Goal: Find specific page/section: Find specific page/section

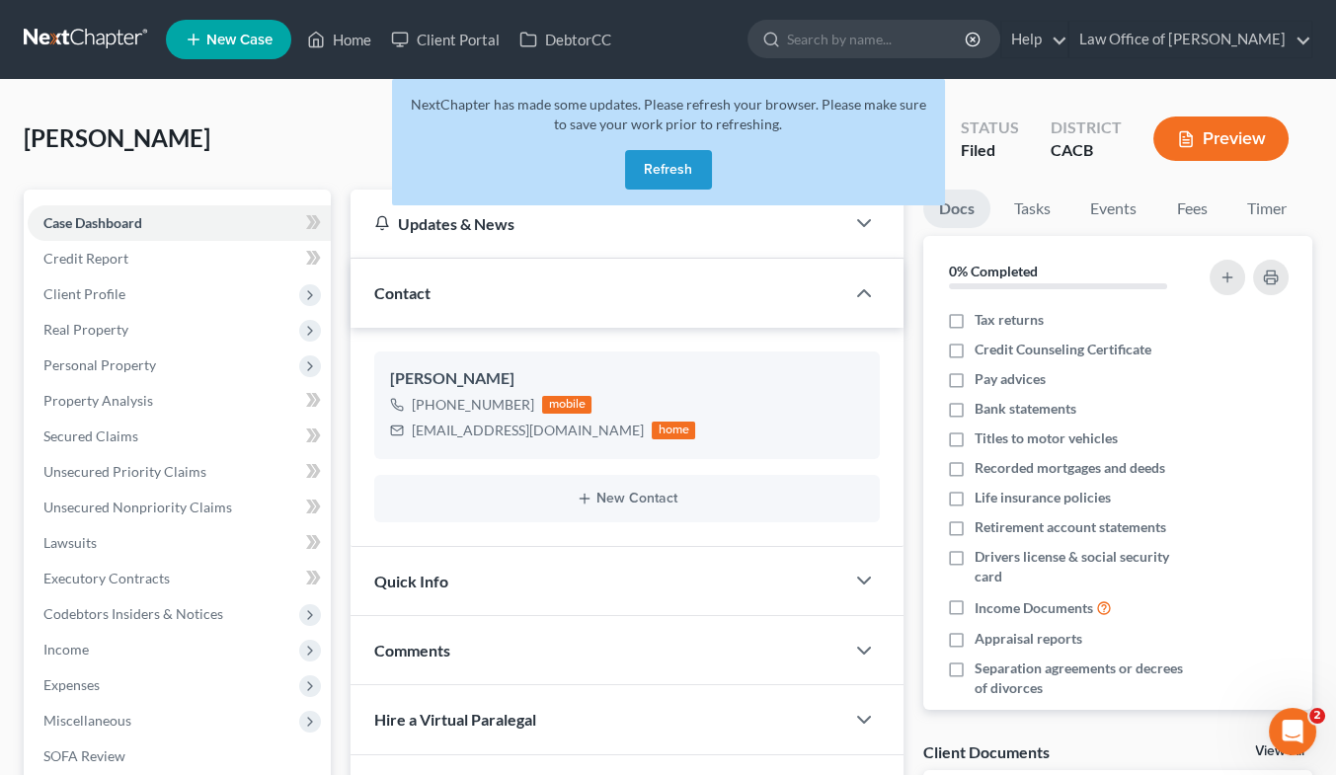
click at [678, 174] on button "Refresh" at bounding box center [668, 170] width 87 height 40
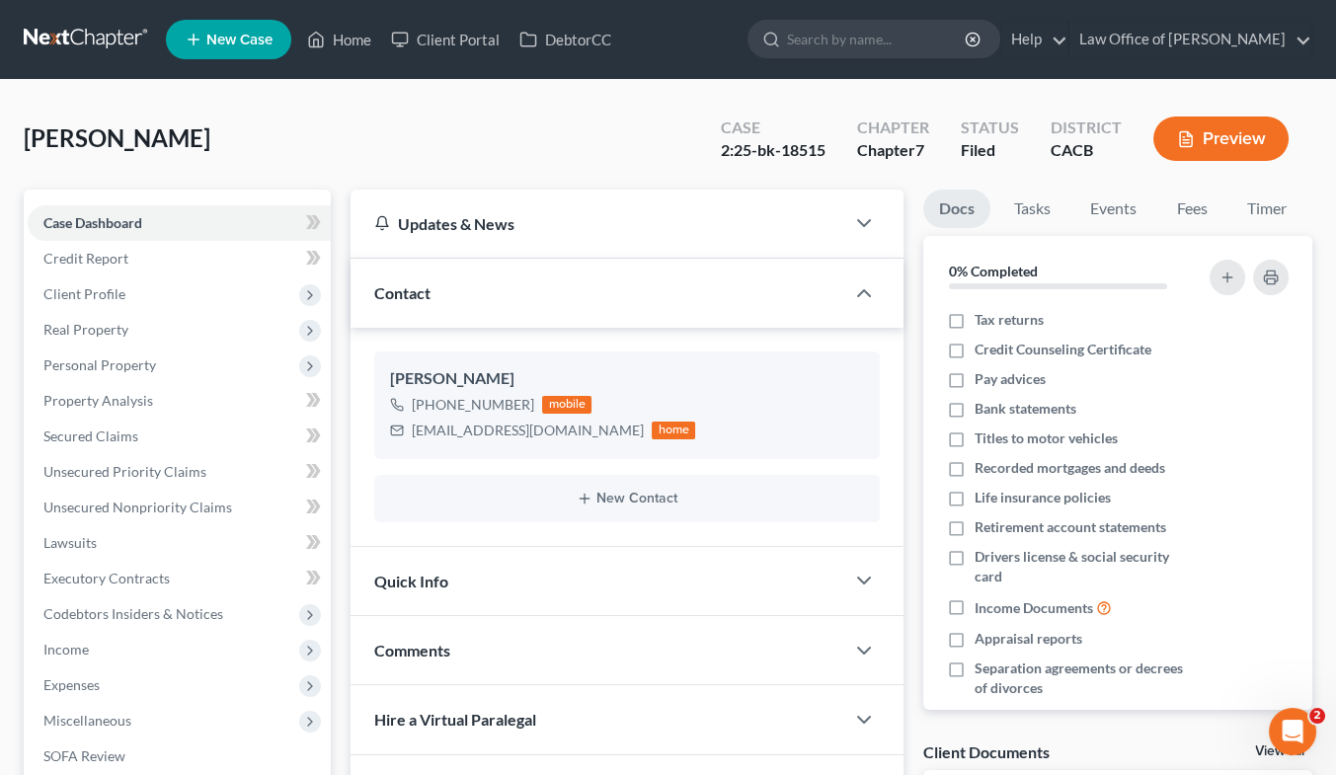
click at [103, 36] on link at bounding box center [87, 40] width 126 height 36
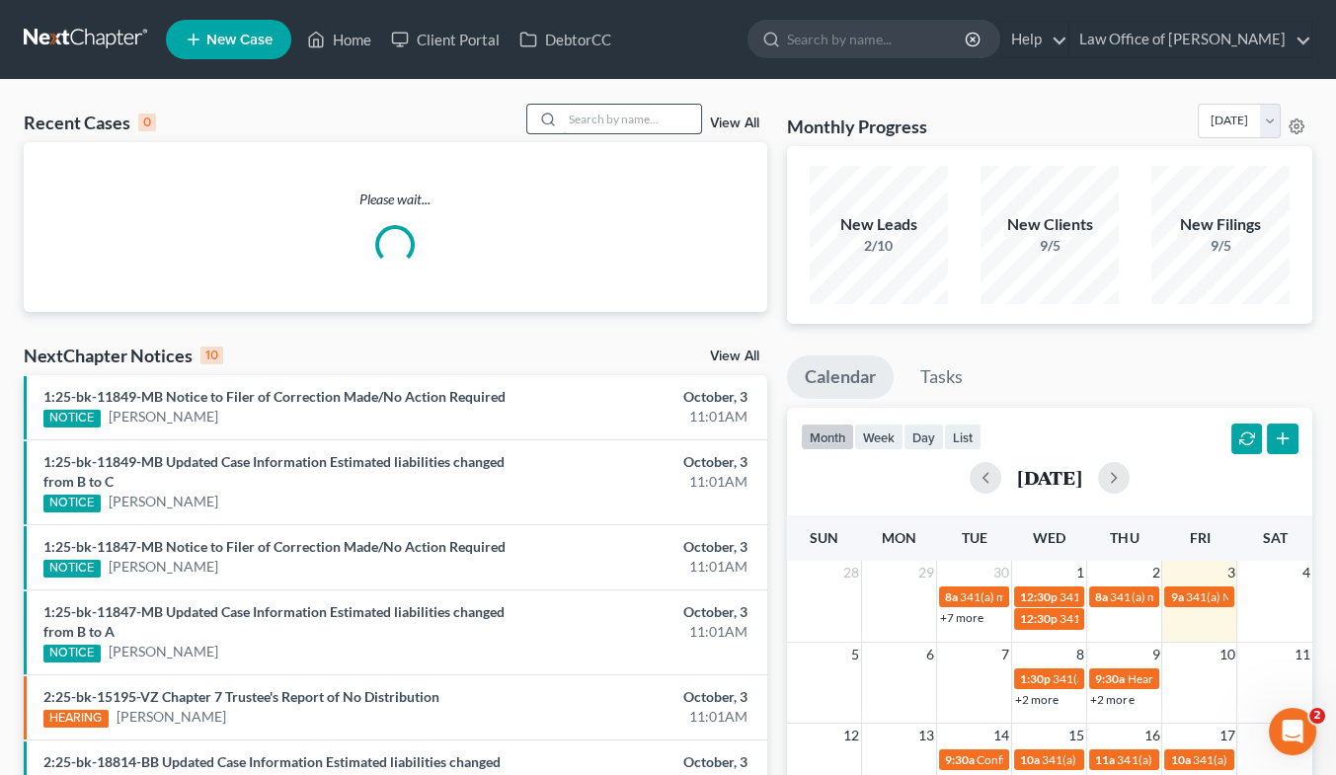
click at [637, 118] on input "search" at bounding box center [632, 119] width 138 height 29
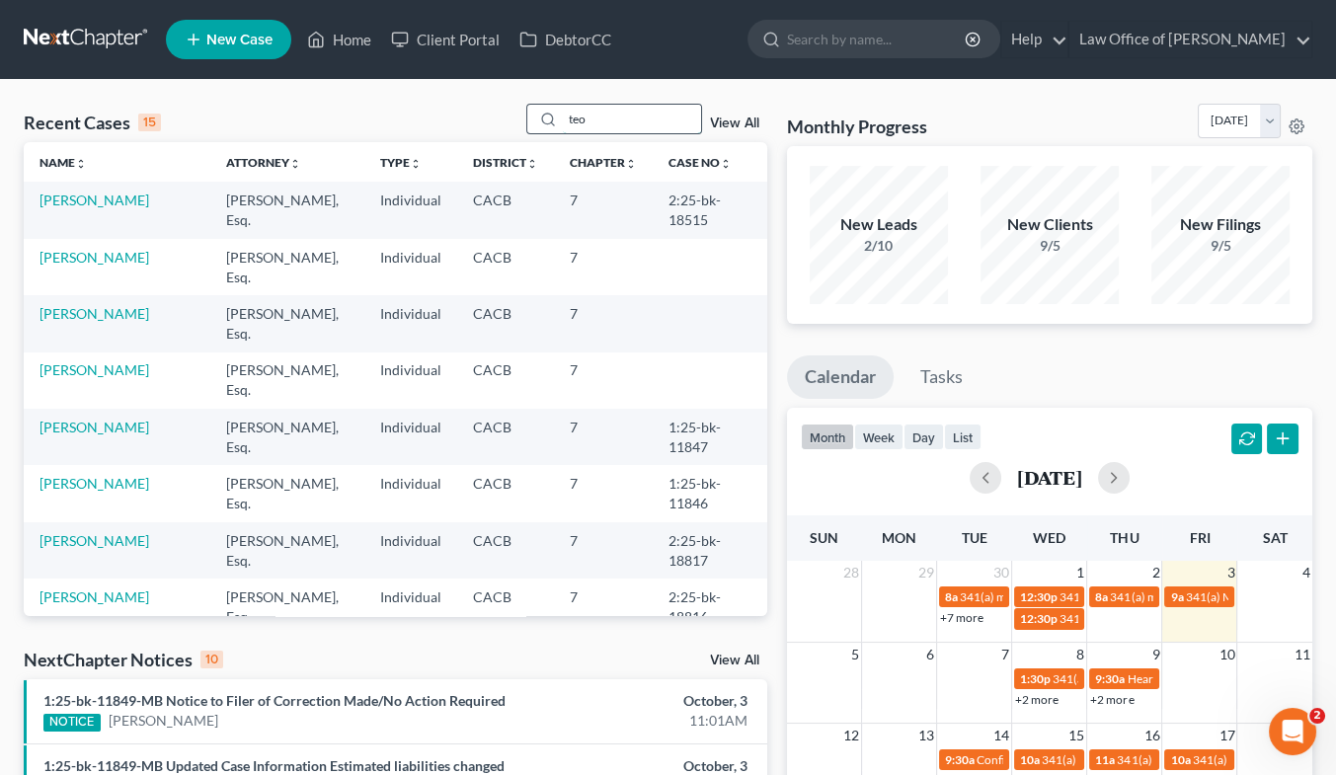
type input "teo"
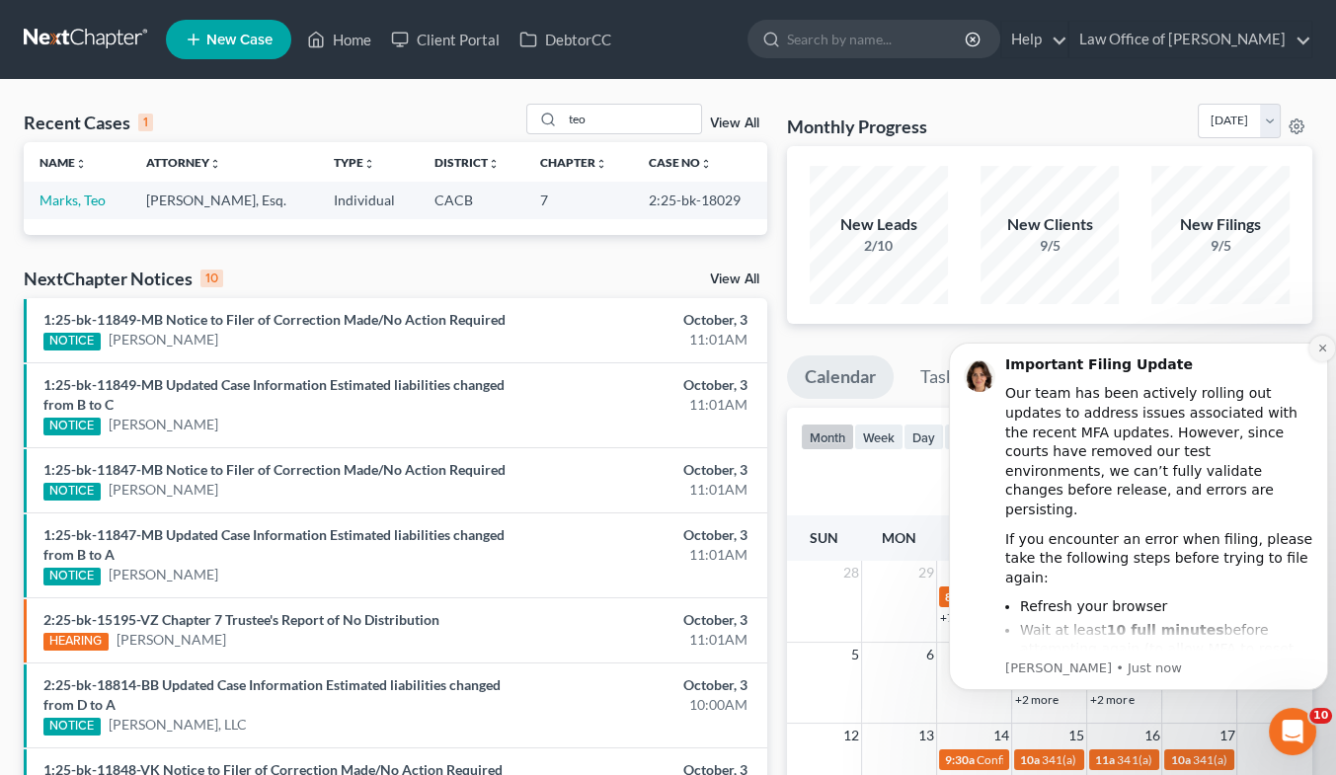
click at [1319, 350] on icon "Dismiss notification" at bounding box center [1323, 348] width 11 height 11
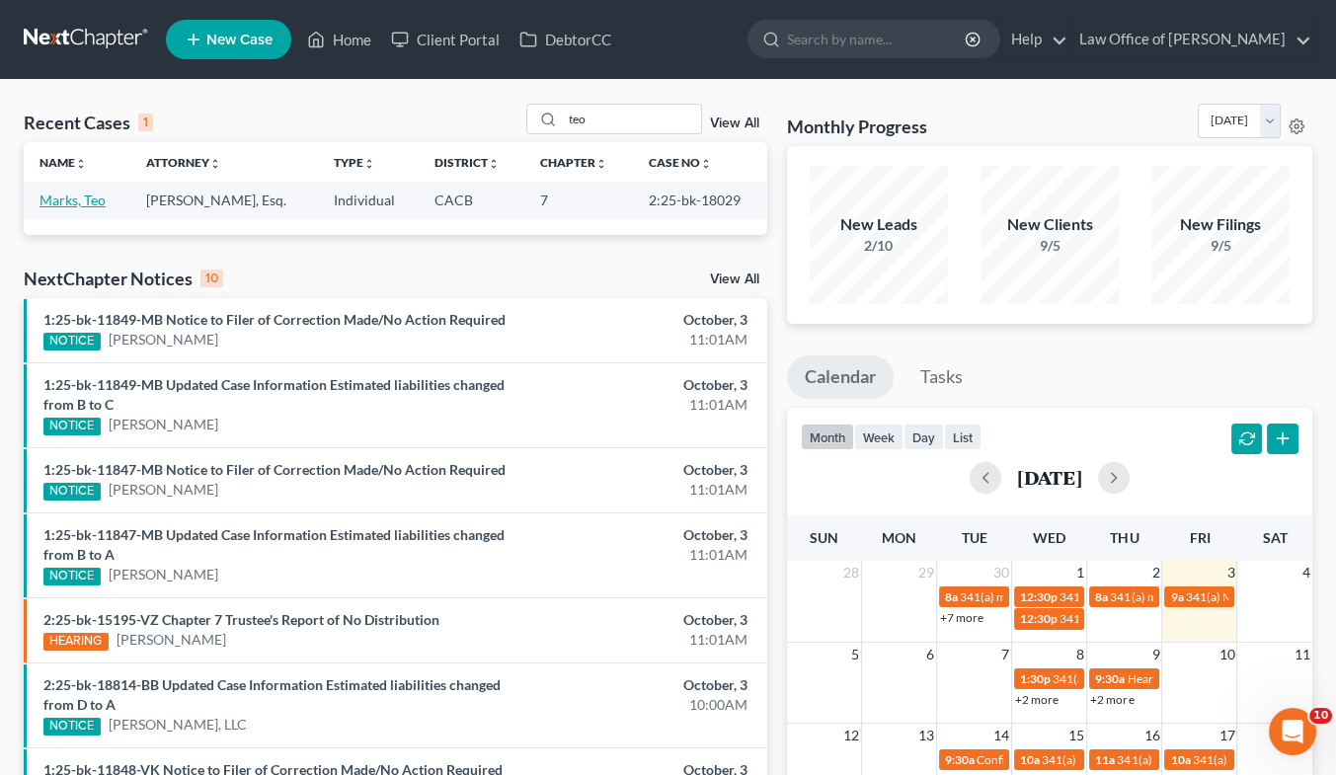
click at [81, 200] on link "Marks, Teo" at bounding box center [73, 200] width 66 height 17
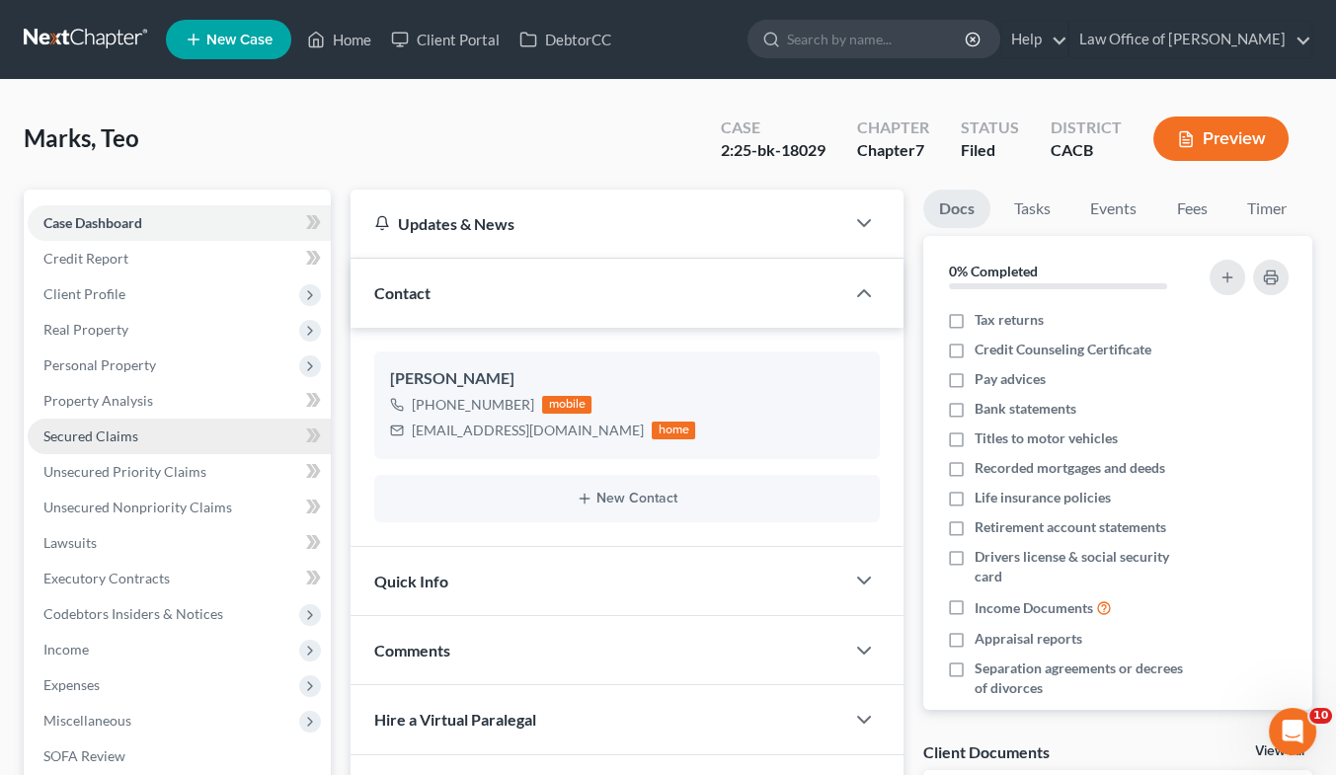
scroll to position [461, 0]
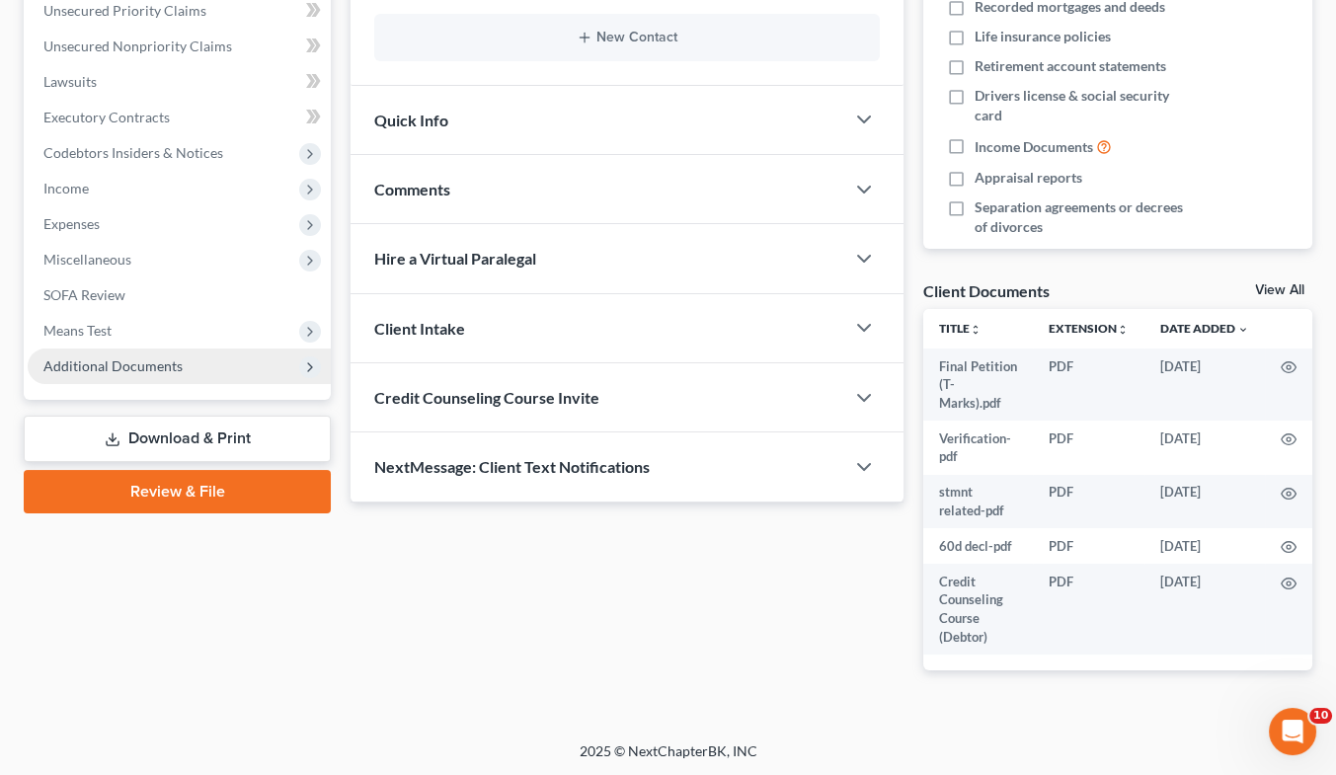
click at [138, 371] on span "Additional Documents" at bounding box center [112, 366] width 139 height 17
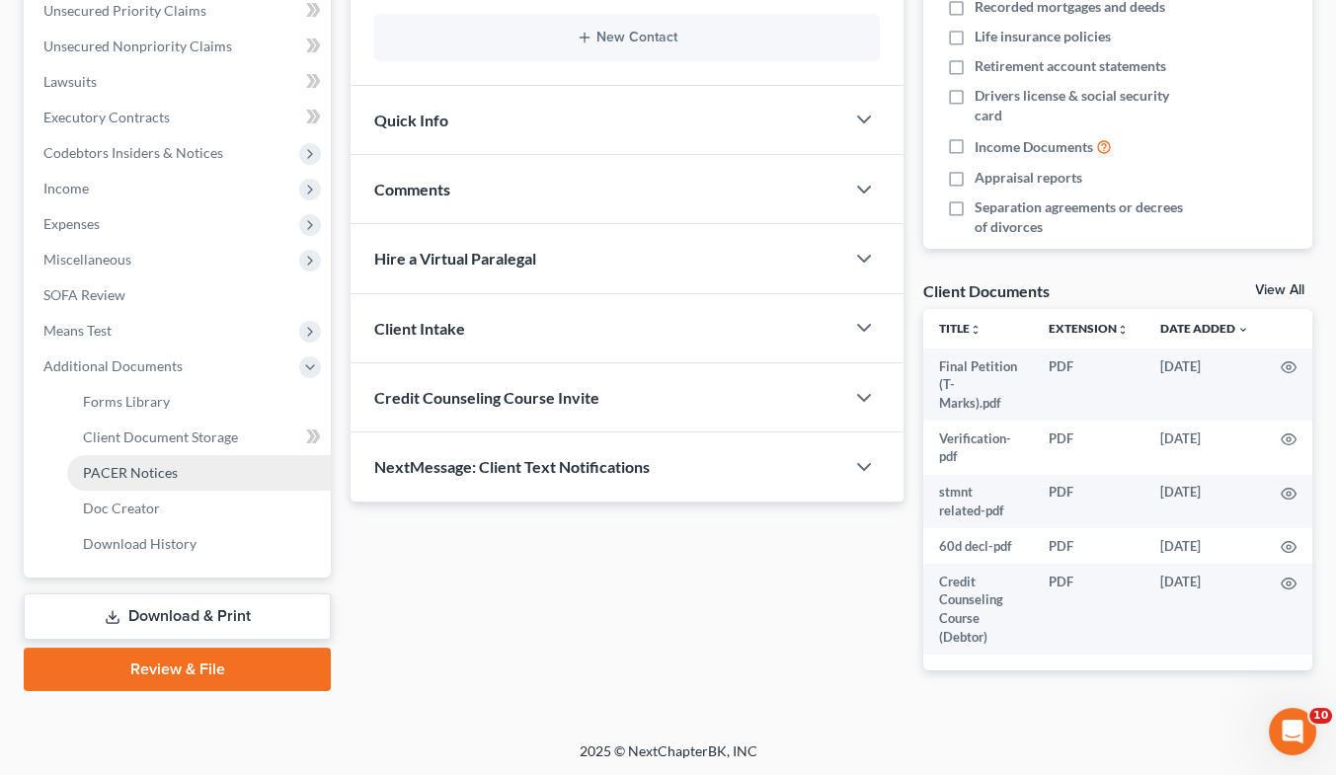
click at [137, 480] on link "PACER Notices" at bounding box center [199, 473] width 264 height 36
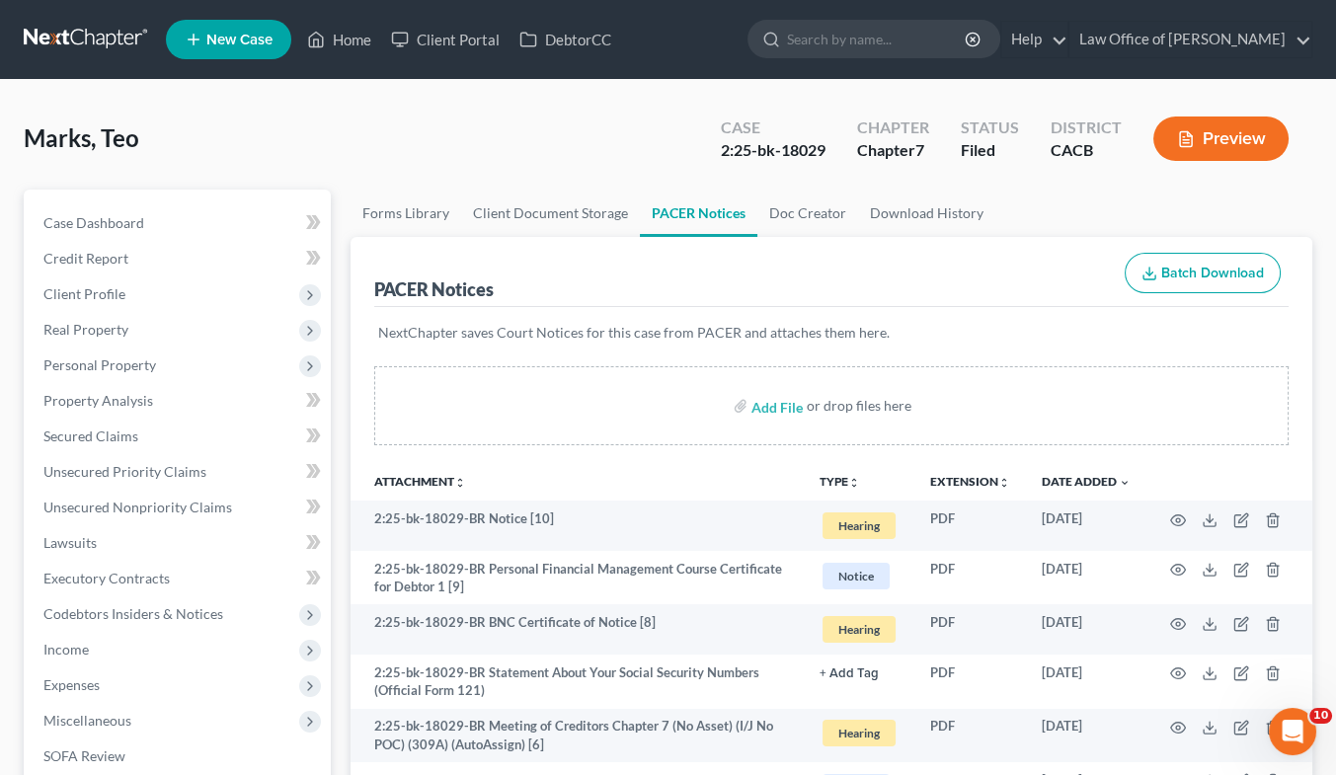
click at [91, 37] on link at bounding box center [87, 40] width 126 height 36
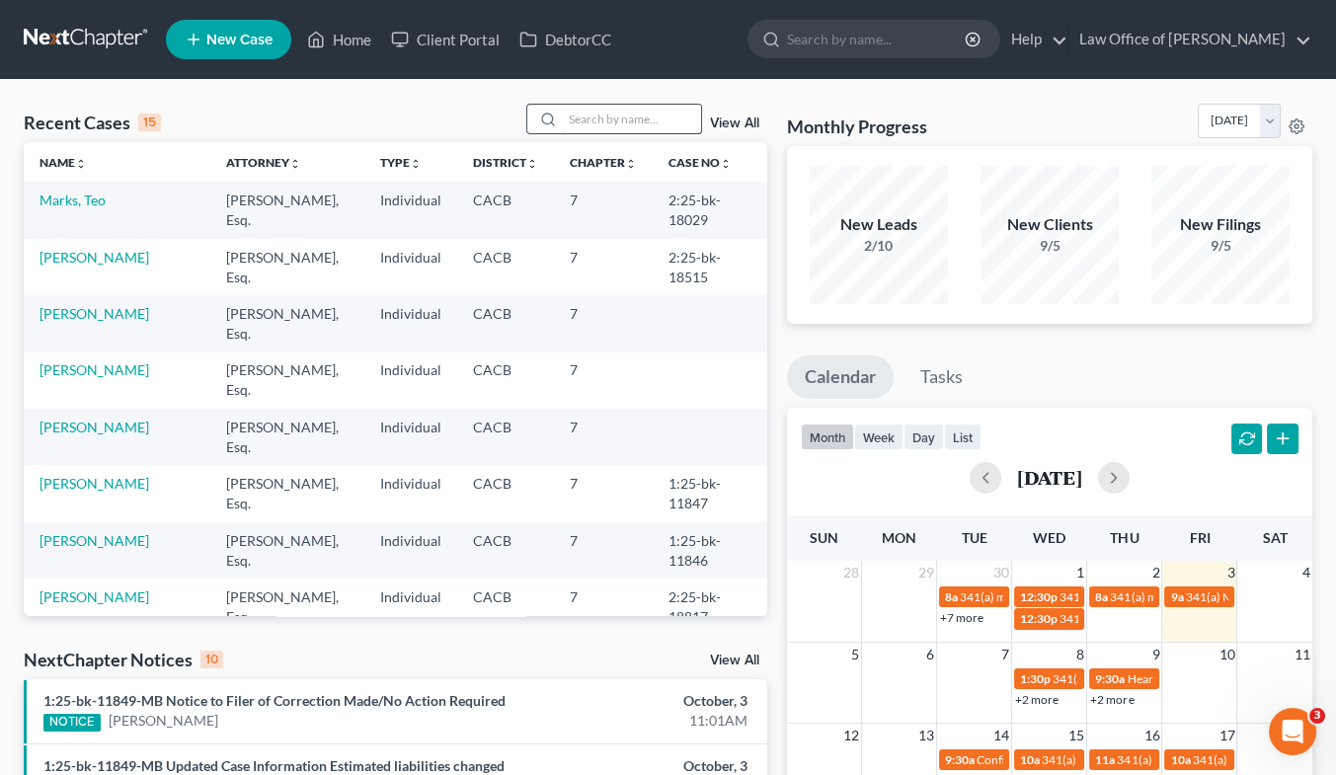
click at [616, 121] on input "search" at bounding box center [632, 119] width 138 height 29
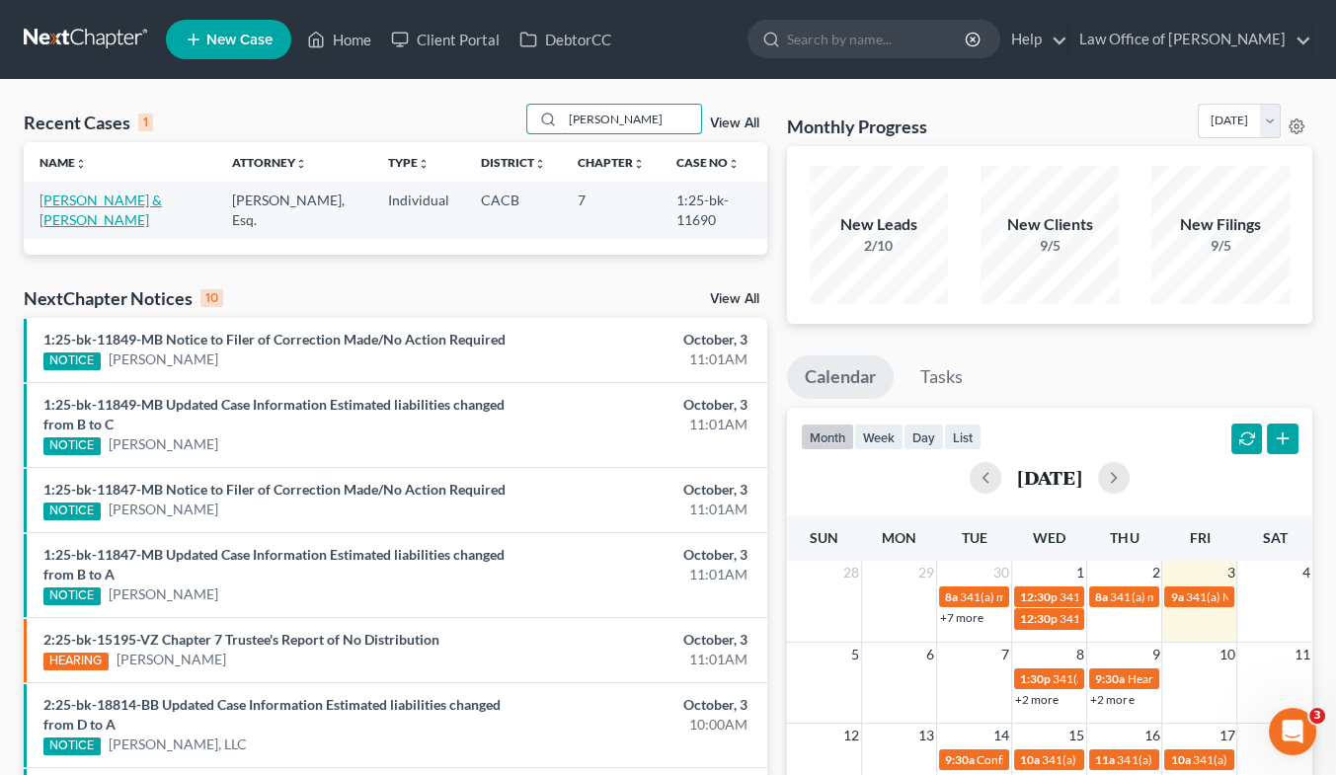
type input "[PERSON_NAME]"
click at [84, 221] on link "[PERSON_NAME] & [PERSON_NAME]" at bounding box center [101, 210] width 122 height 37
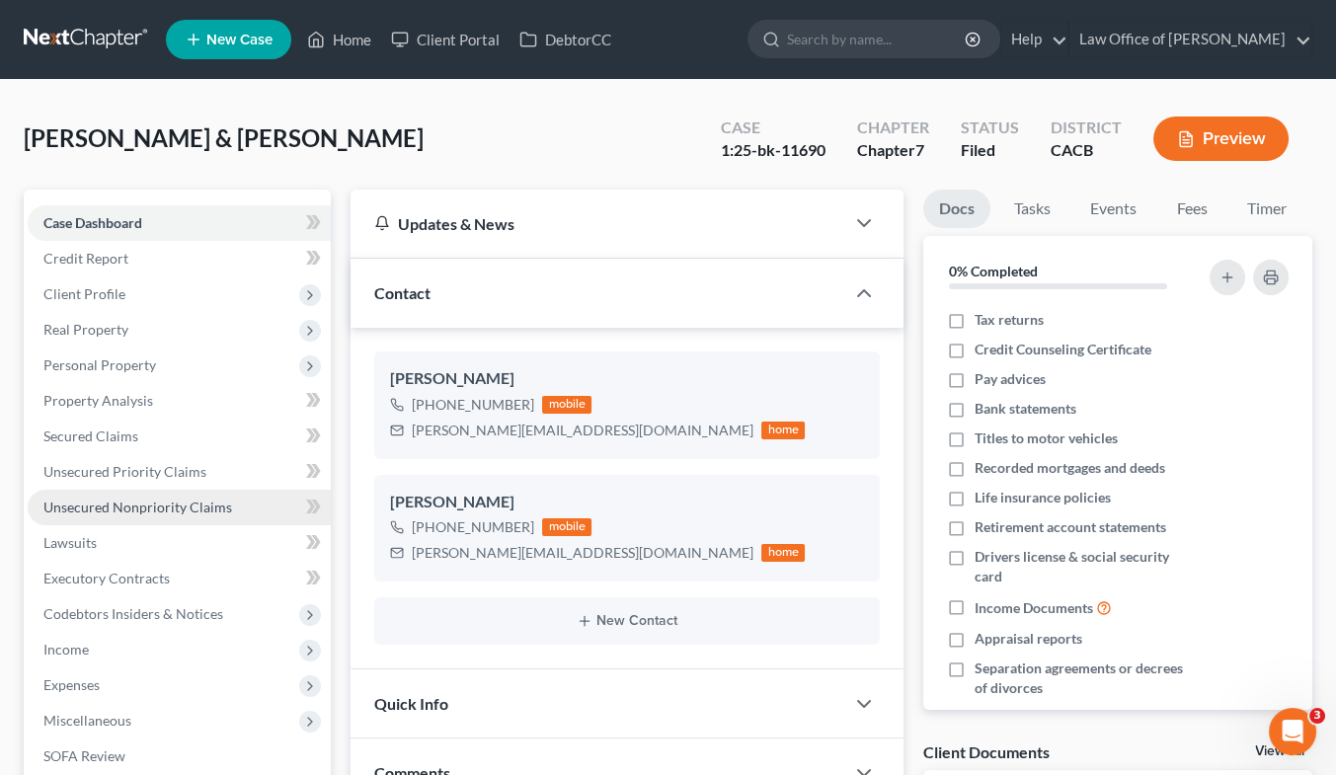
scroll to position [495, 0]
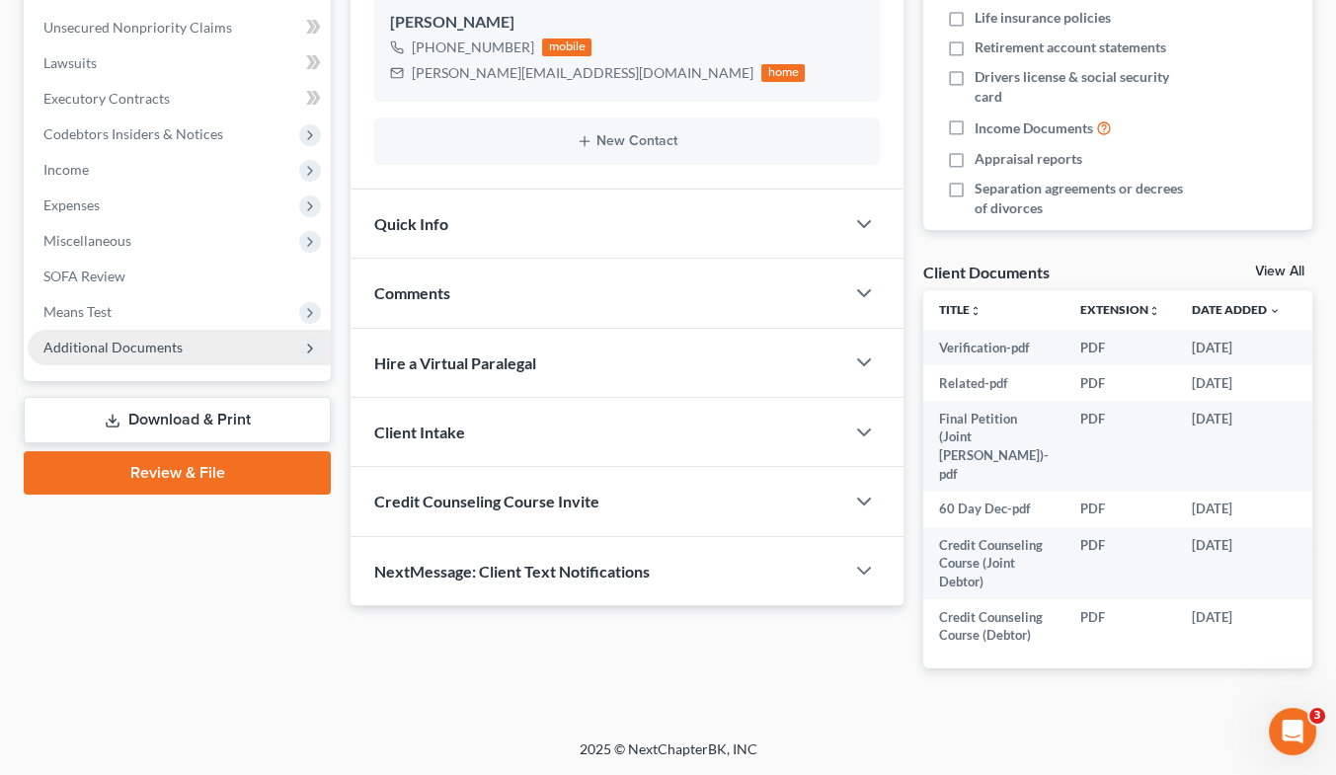
click at [159, 339] on span "Additional Documents" at bounding box center [112, 347] width 139 height 17
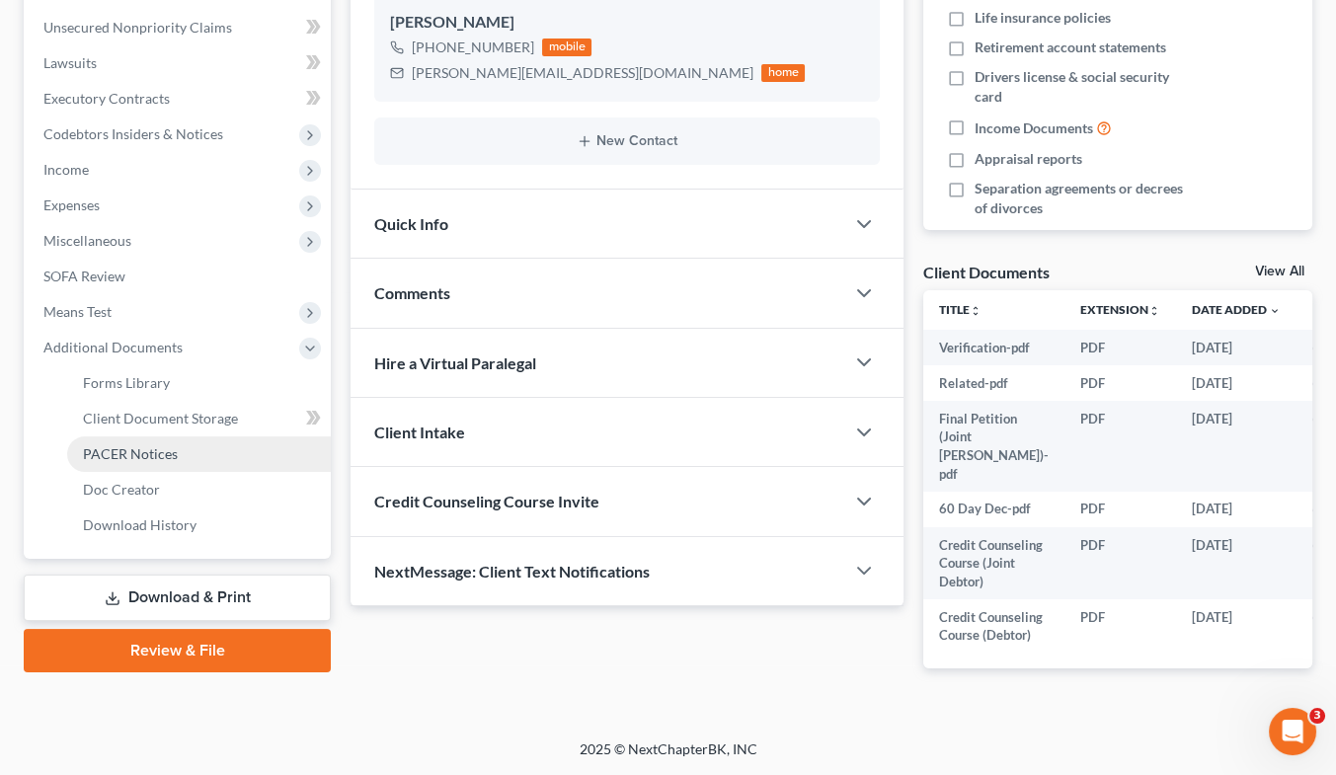
click at [154, 445] on span "PACER Notices" at bounding box center [130, 453] width 95 height 17
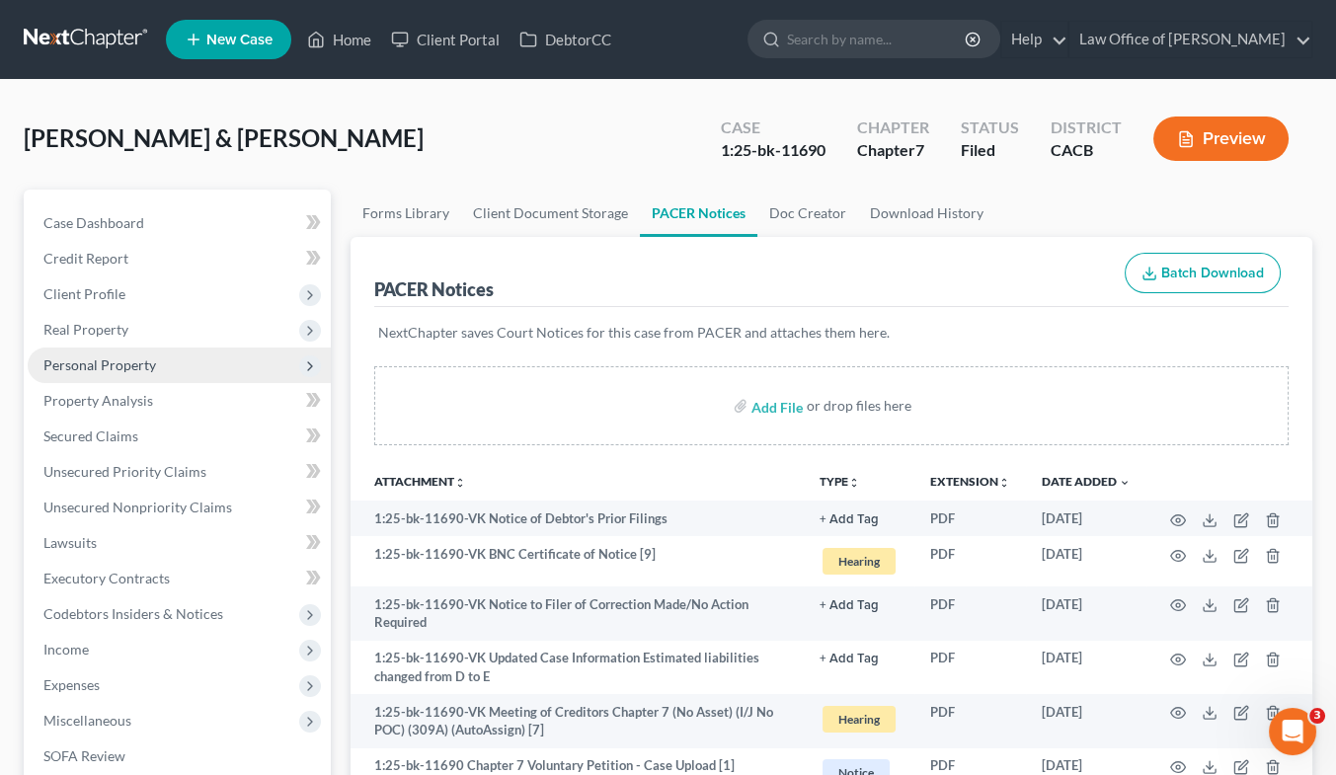
click at [130, 359] on span "Personal Property" at bounding box center [99, 365] width 113 height 17
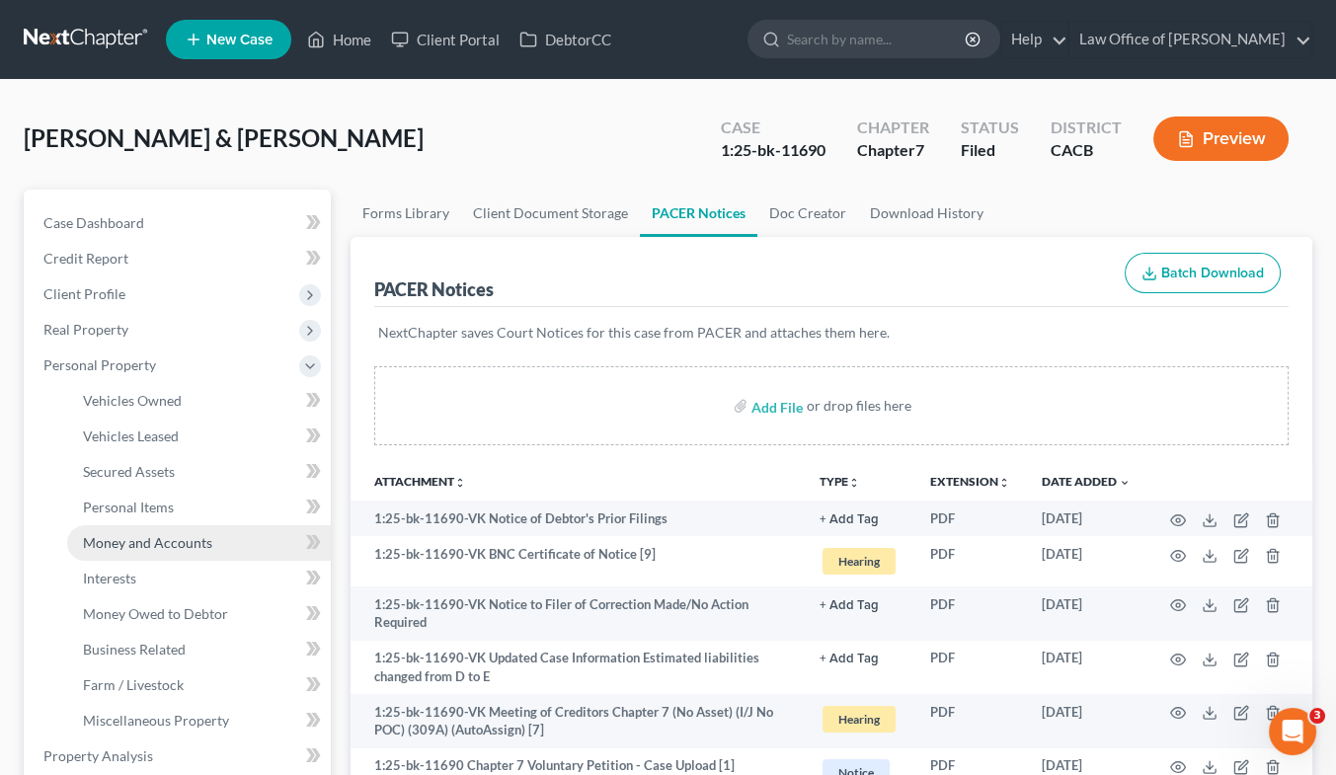
click at [162, 534] on span "Money and Accounts" at bounding box center [147, 542] width 129 height 17
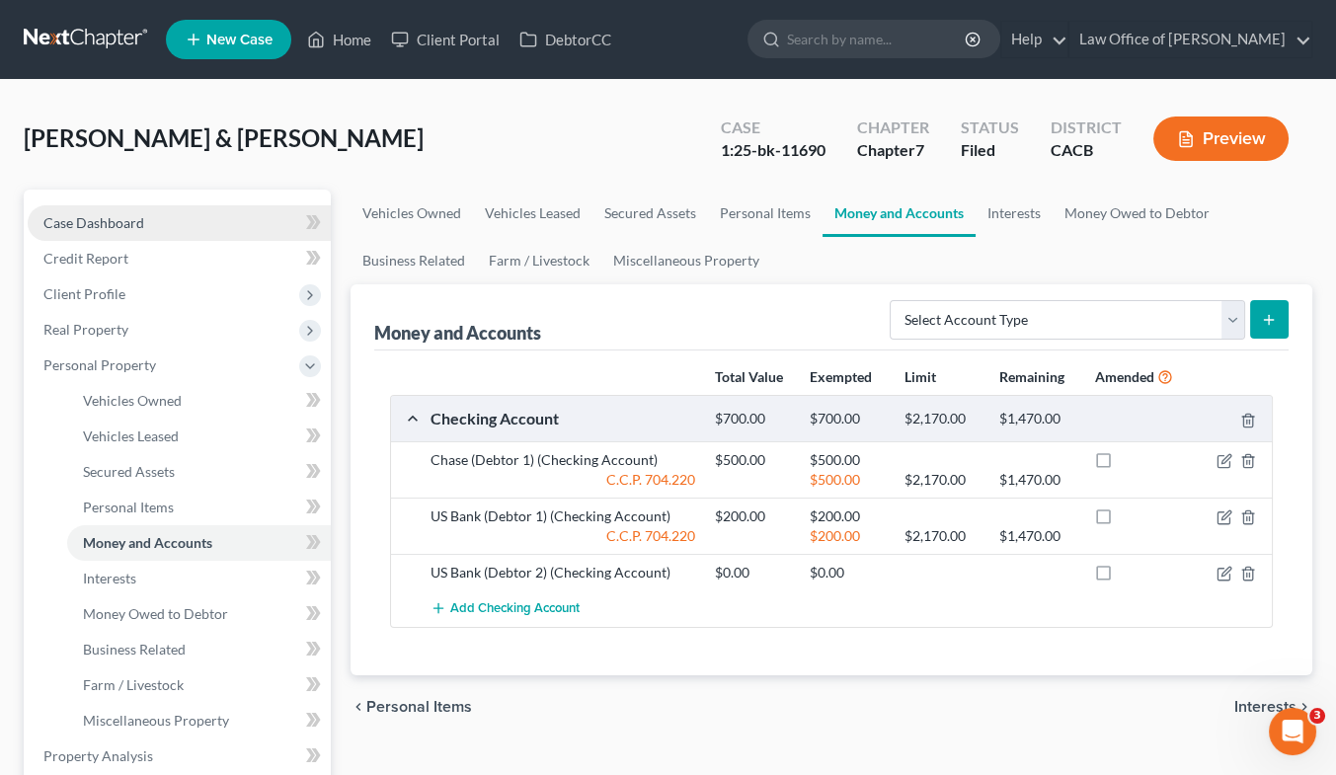
click at [98, 221] on span "Case Dashboard" at bounding box center [93, 222] width 101 height 17
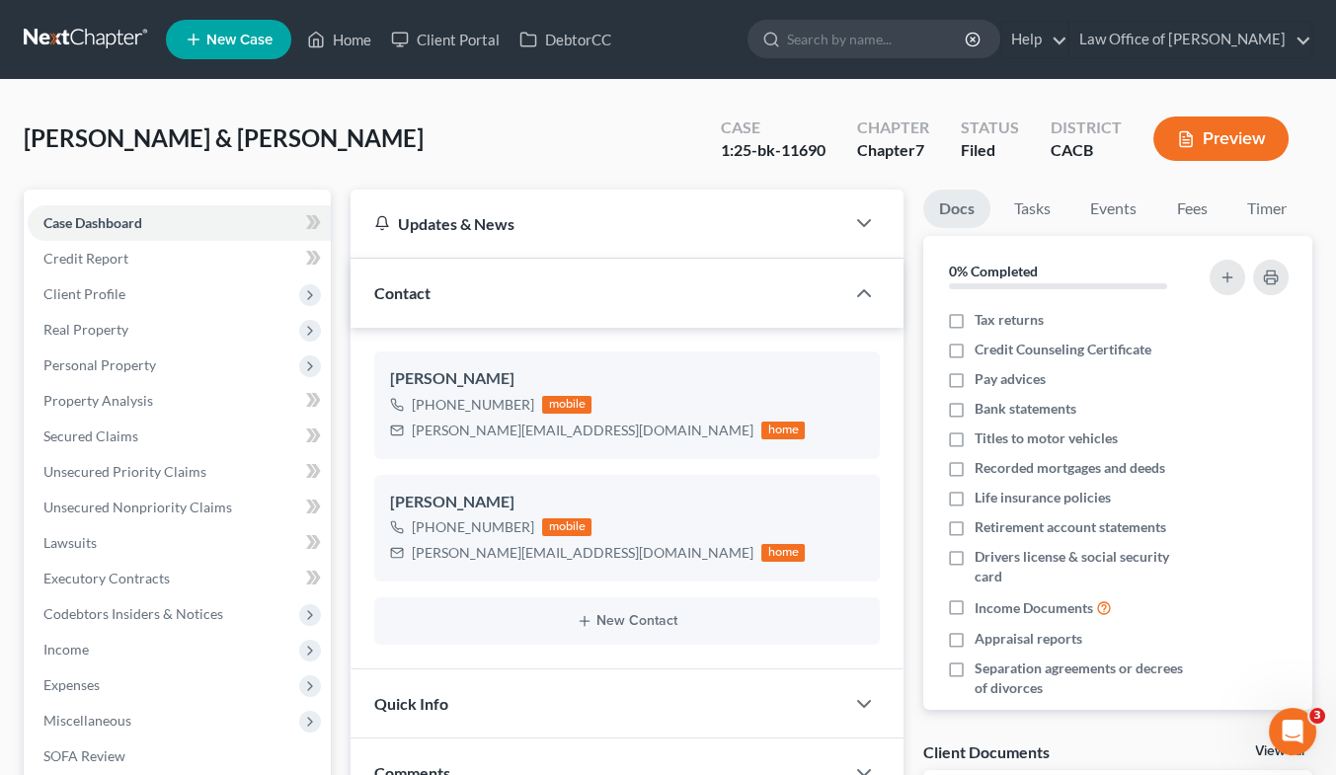
click at [55, 39] on link at bounding box center [87, 40] width 126 height 36
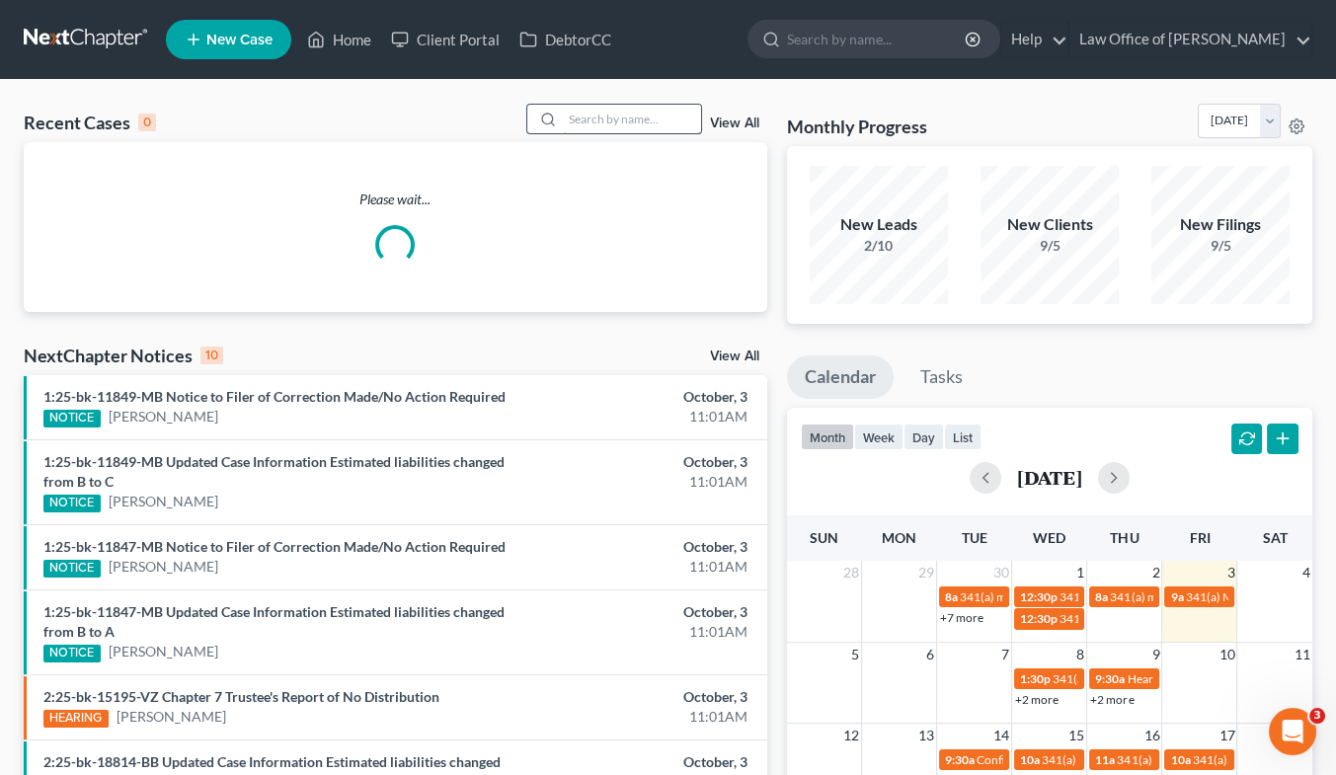
click at [606, 117] on input "search" at bounding box center [632, 119] width 138 height 29
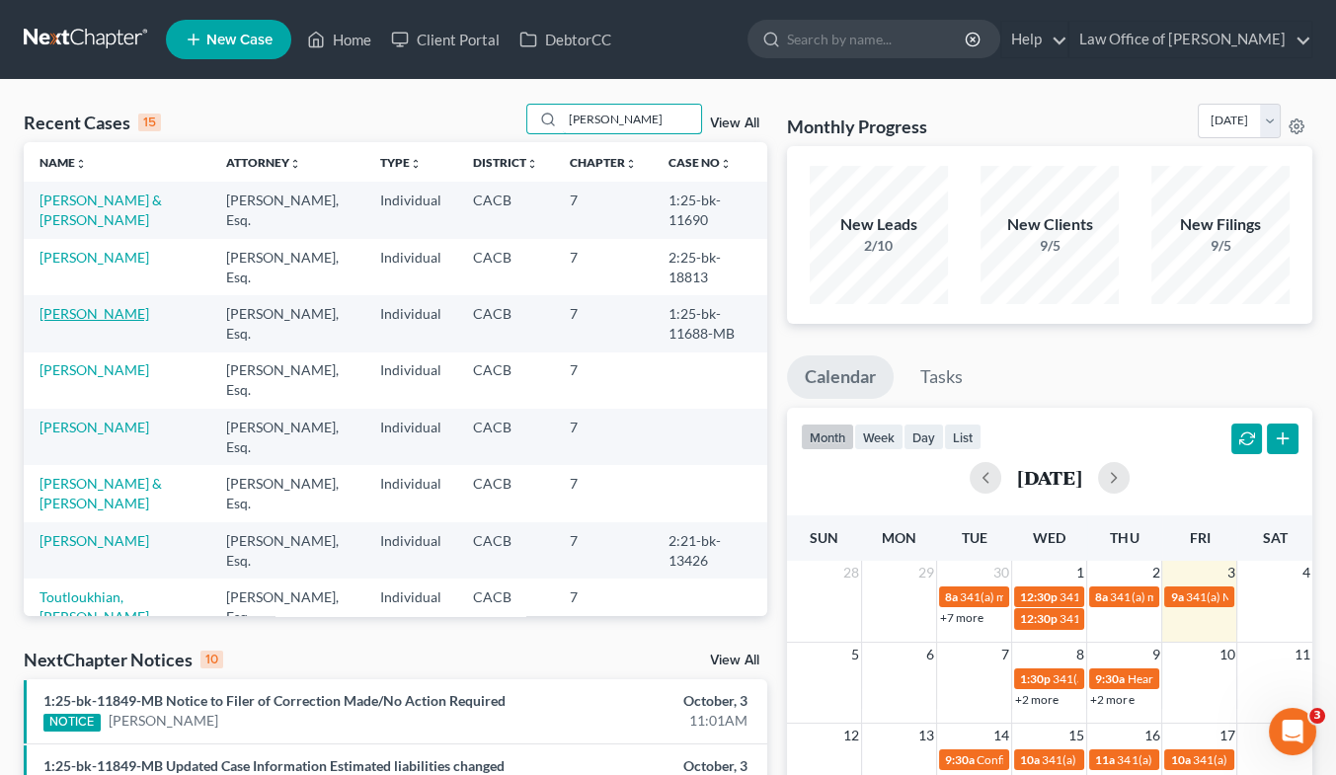
type input "ARMEN"
click at [115, 317] on link "Davidian, Armen" at bounding box center [95, 313] width 110 height 17
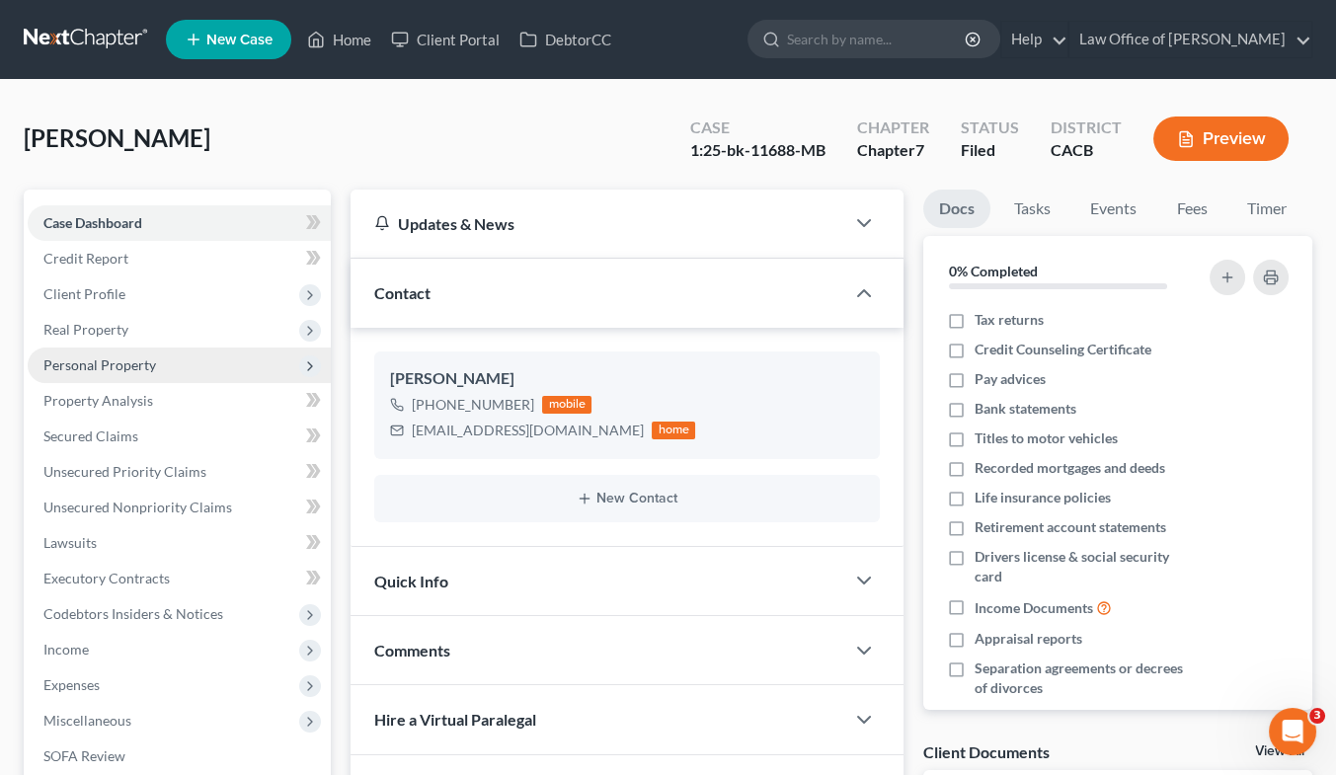
click at [126, 359] on span "Personal Property" at bounding box center [99, 365] width 113 height 17
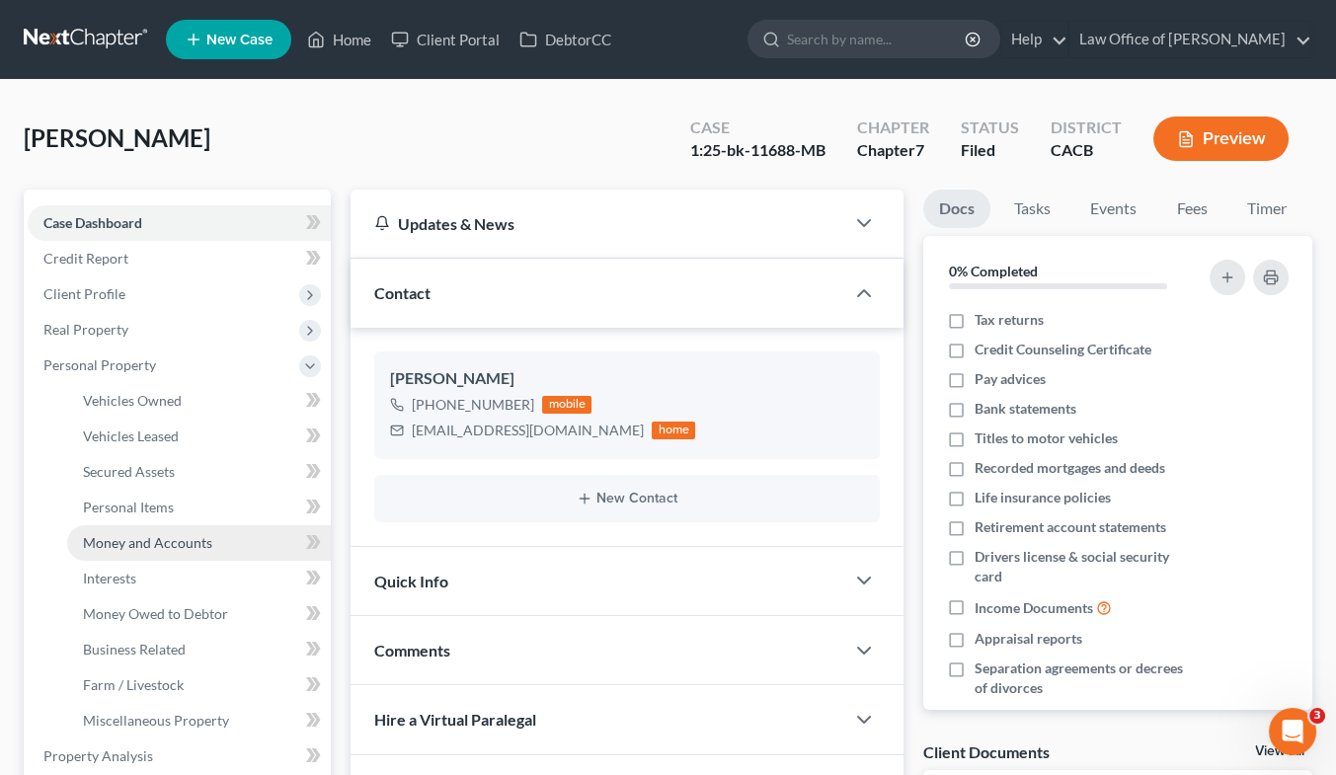
click at [180, 541] on span "Money and Accounts" at bounding box center [147, 542] width 129 height 17
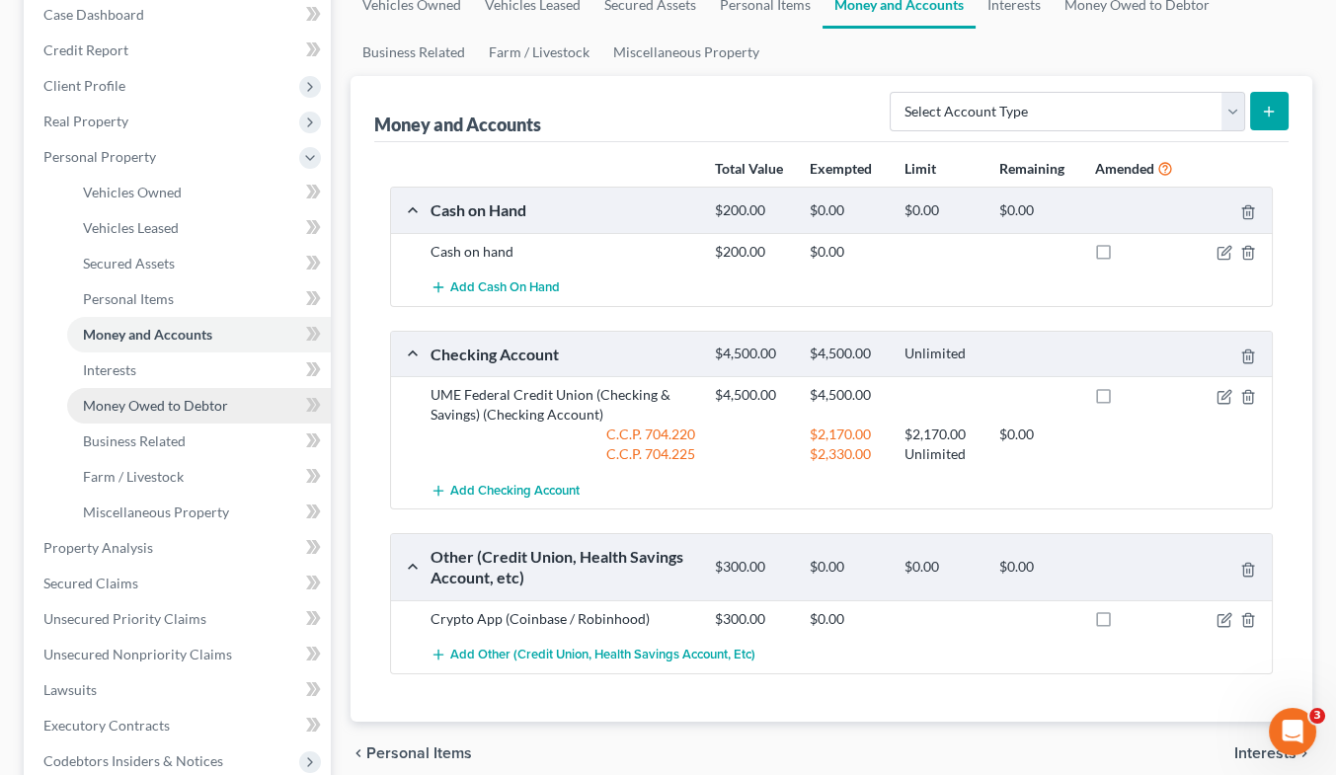
scroll to position [627, 0]
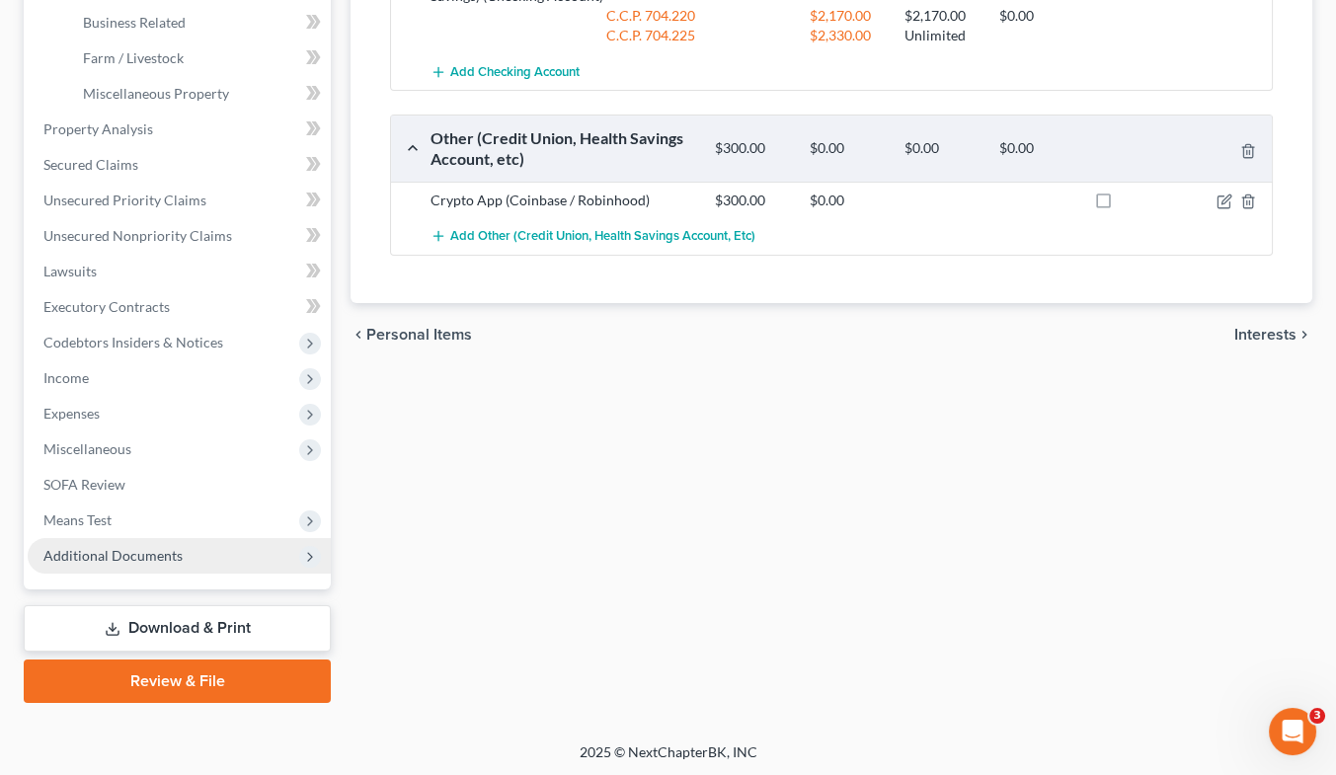
click at [158, 560] on span "Additional Documents" at bounding box center [112, 555] width 139 height 17
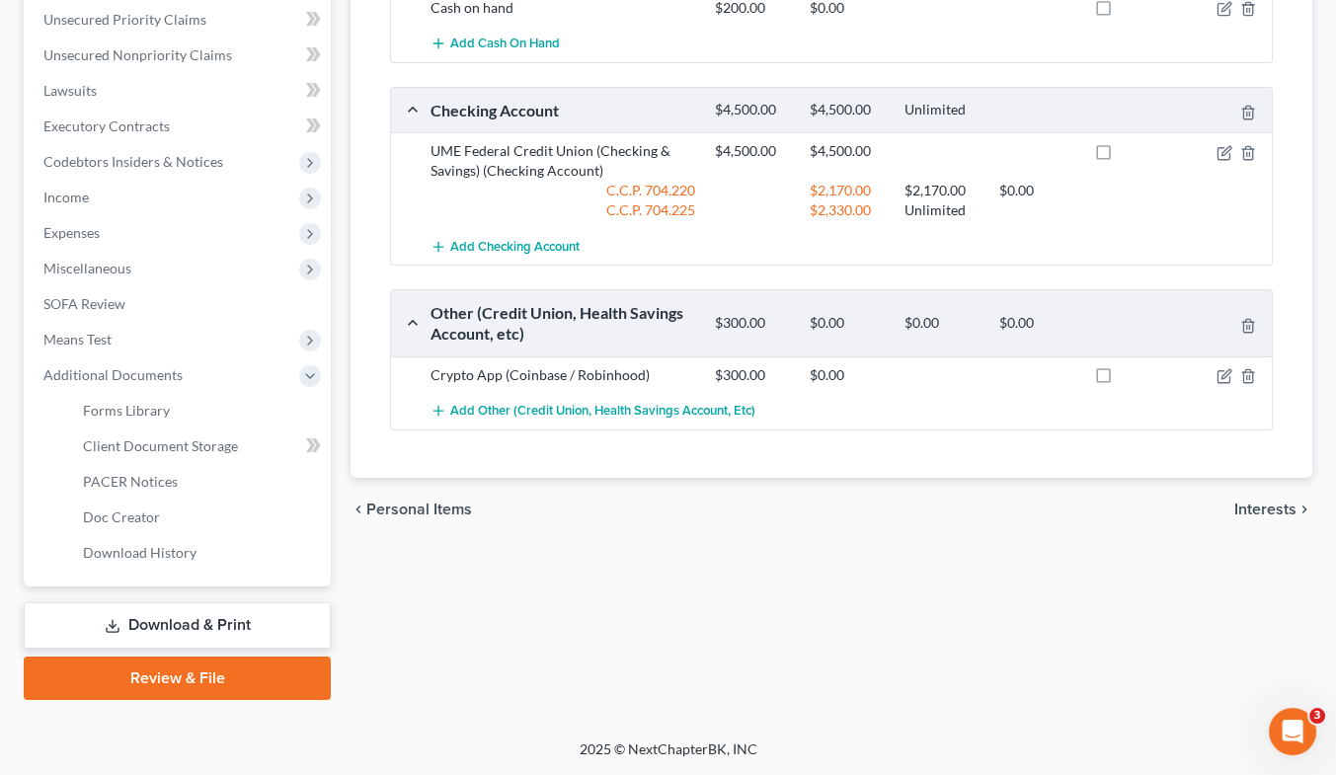
scroll to position [449, 0]
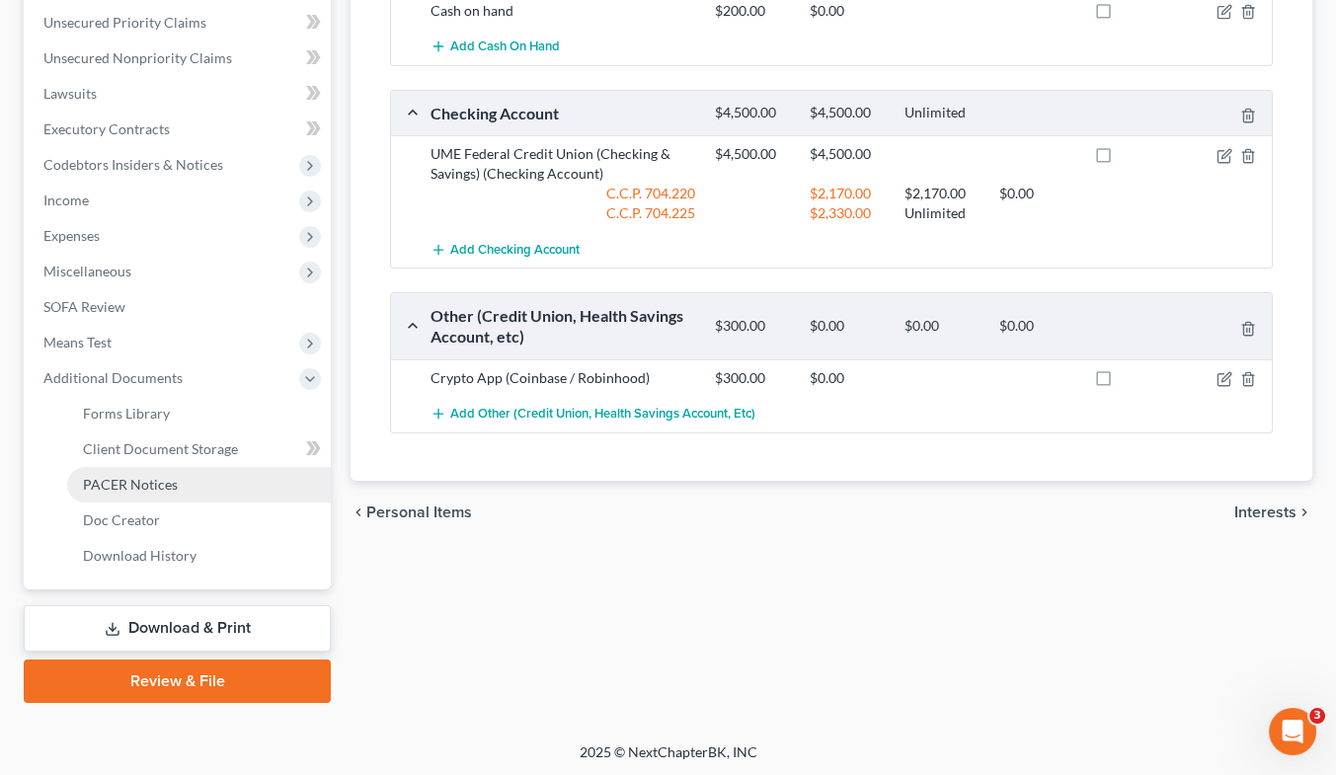
click at [135, 483] on span "PACER Notices" at bounding box center [130, 484] width 95 height 17
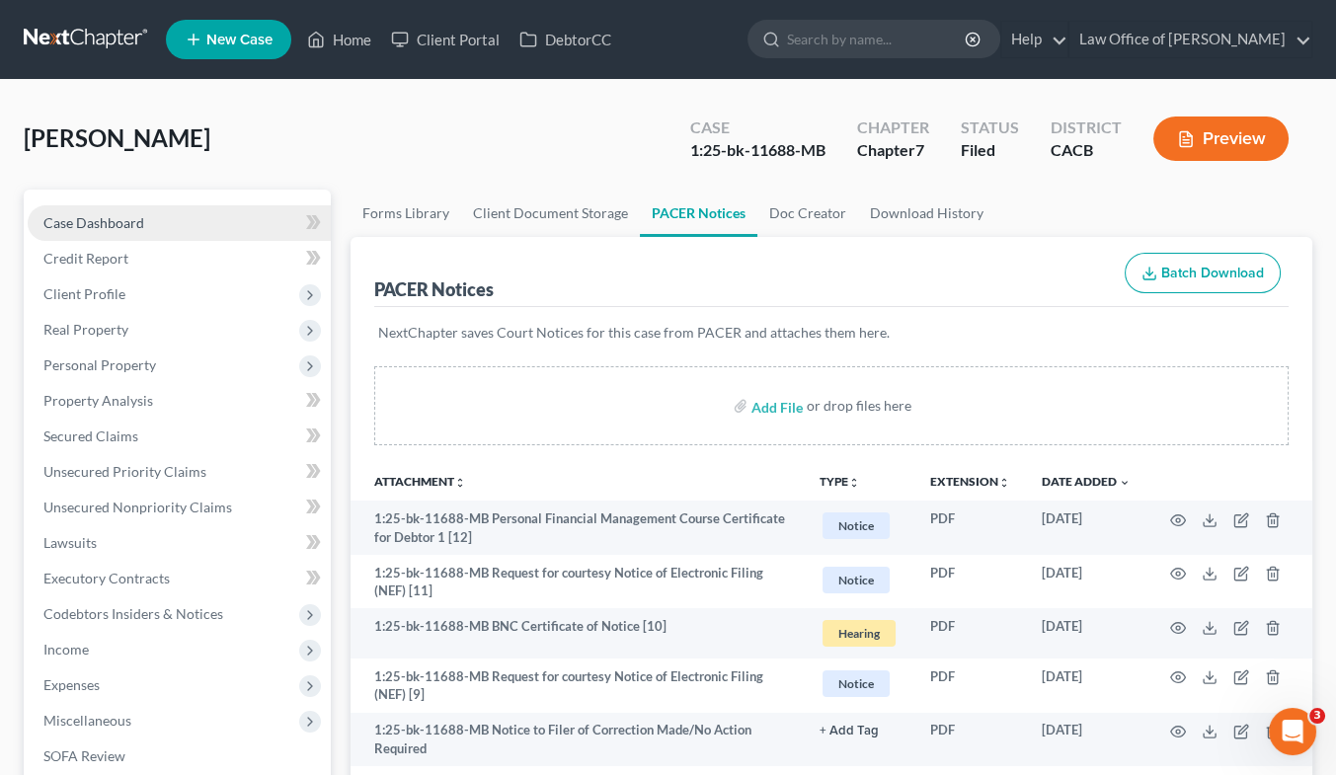
click at [128, 219] on span "Case Dashboard" at bounding box center [93, 222] width 101 height 17
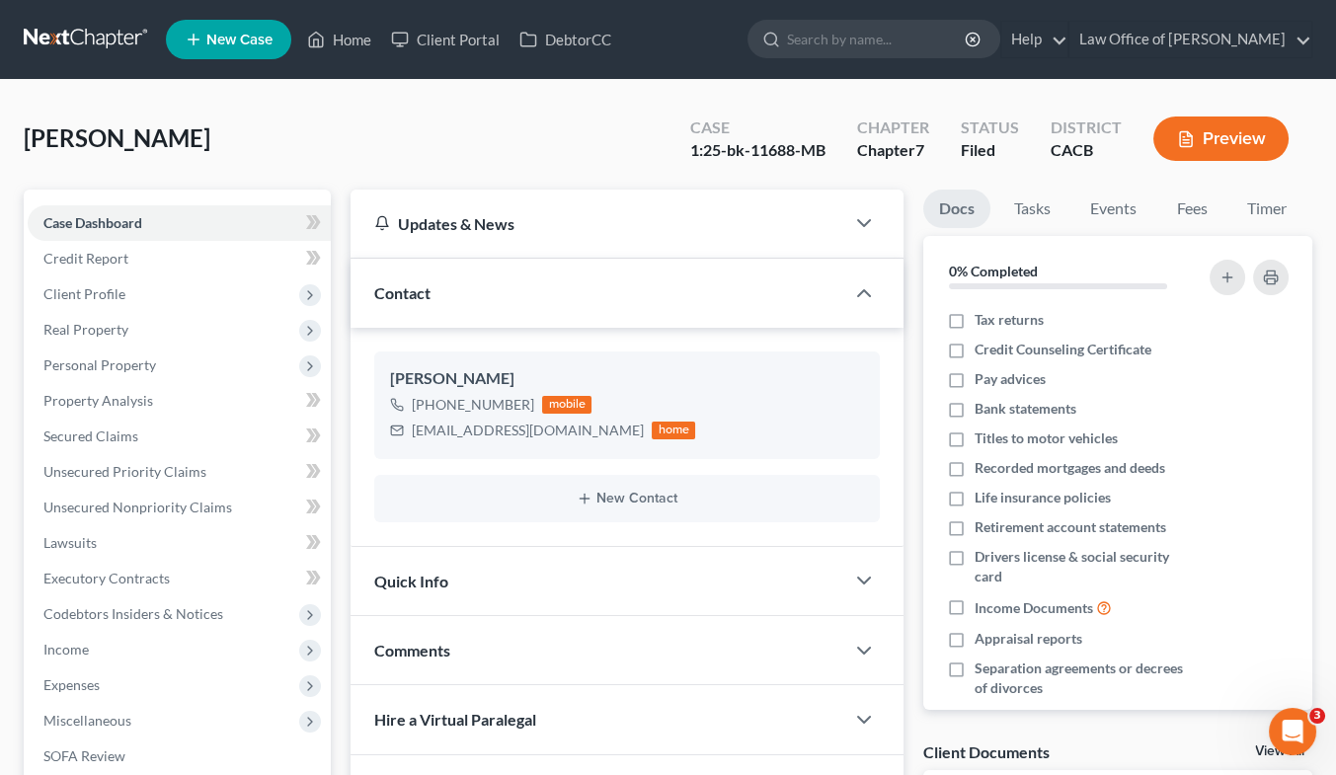
click at [101, 36] on link at bounding box center [87, 40] width 126 height 36
